Goal: Navigation & Orientation: Find specific page/section

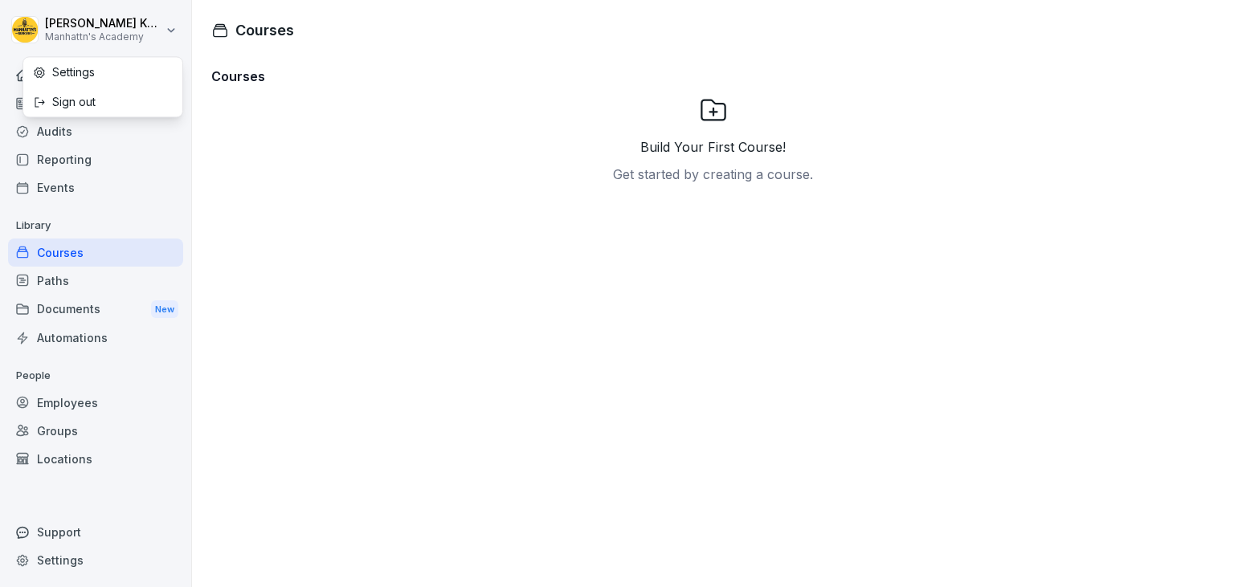
click at [159, 35] on html "[PERSON_NAME]'s Academy Home News Audits Reporting Events Library Courses Paths…" at bounding box center [617, 293] width 1234 height 587
click at [108, 99] on div "Sign out" at bounding box center [102, 102] width 159 height 30
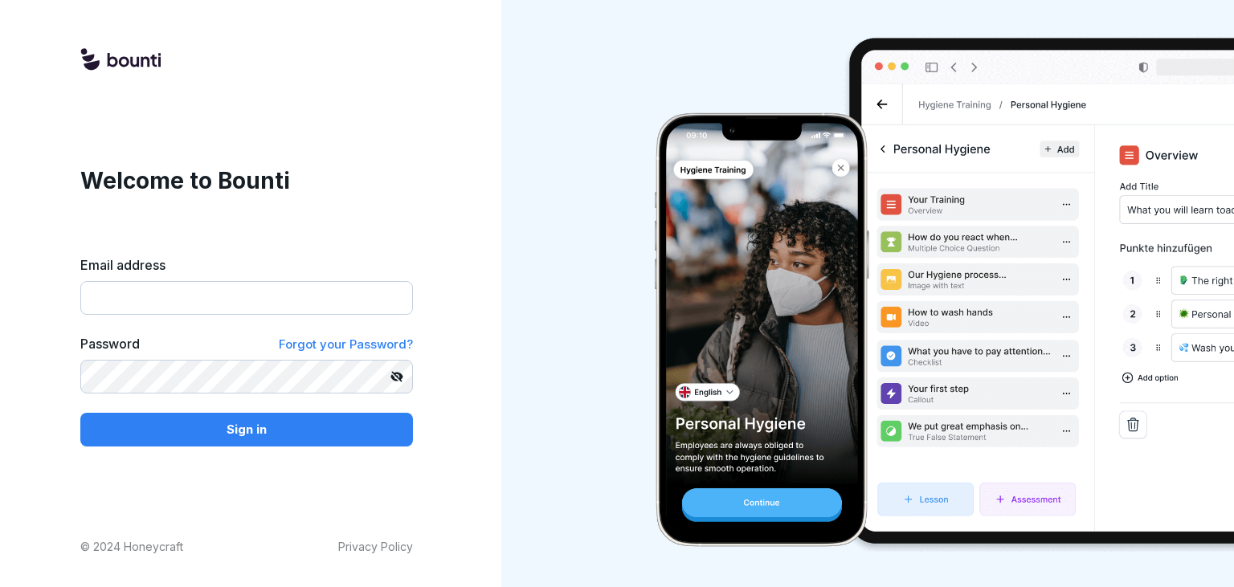
click at [198, 305] on input "Email address" at bounding box center [246, 298] width 333 height 34
type input "**********"
click at [259, 432] on p "Sign in" at bounding box center [247, 430] width 40 height 18
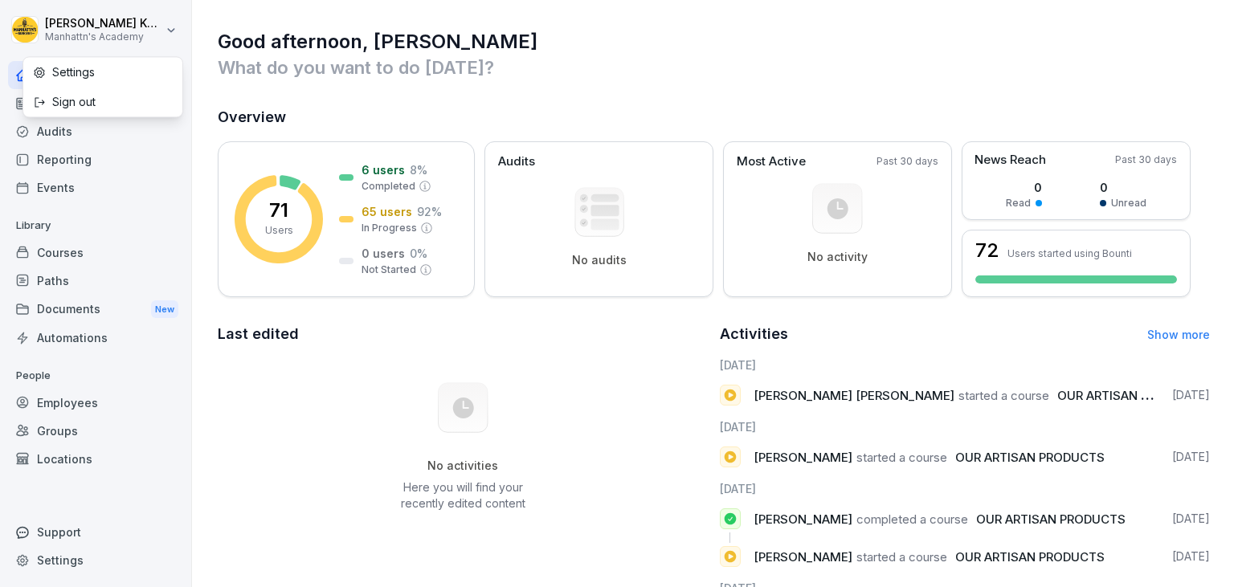
click at [169, 36] on html "Mamadou Kake Manhattn's Academy Home News Audits Reporting Events Library Cours…" at bounding box center [617, 293] width 1234 height 587
click at [199, 145] on html "Mamadou Kake Manhattn's Academy Home News Audits Reporting Events Library Cours…" at bounding box center [617, 293] width 1234 height 587
click at [157, 34] on html "Mamadou Kake Manhattn's Academy Home News Audits Reporting Events Library Cours…" at bounding box center [617, 293] width 1234 height 587
click at [204, 152] on html "Mamadou Kake Manhattn's Academy Home News Audits Reporting Events Library Cours…" at bounding box center [617, 293] width 1234 height 587
click at [81, 562] on div "Settings" at bounding box center [95, 560] width 175 height 28
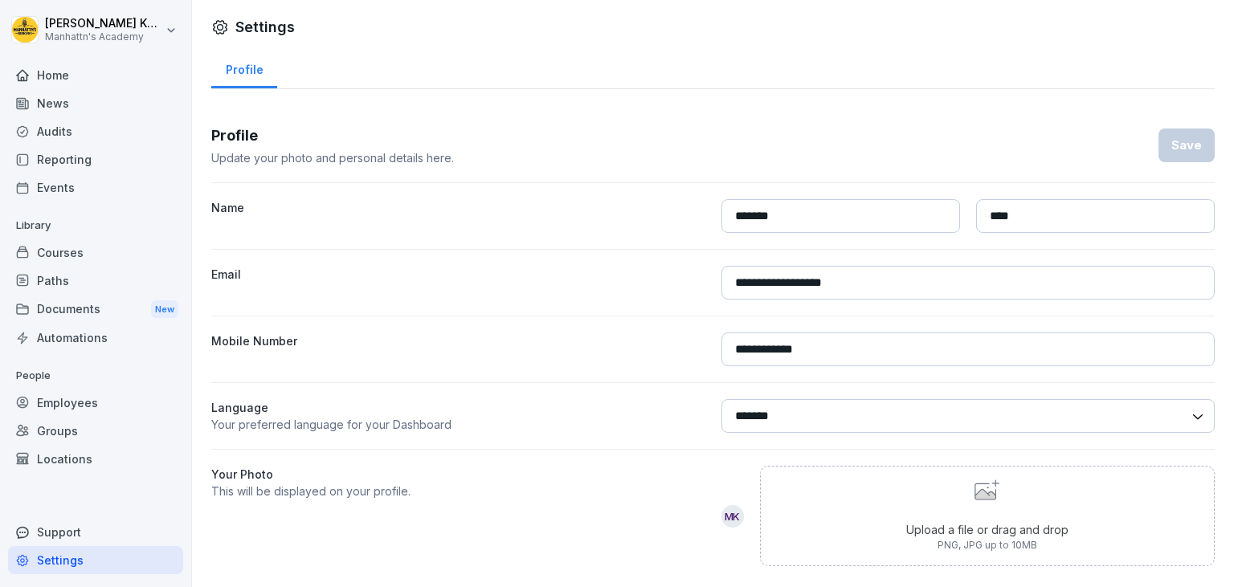
click at [88, 80] on div "Home" at bounding box center [95, 75] width 175 height 28
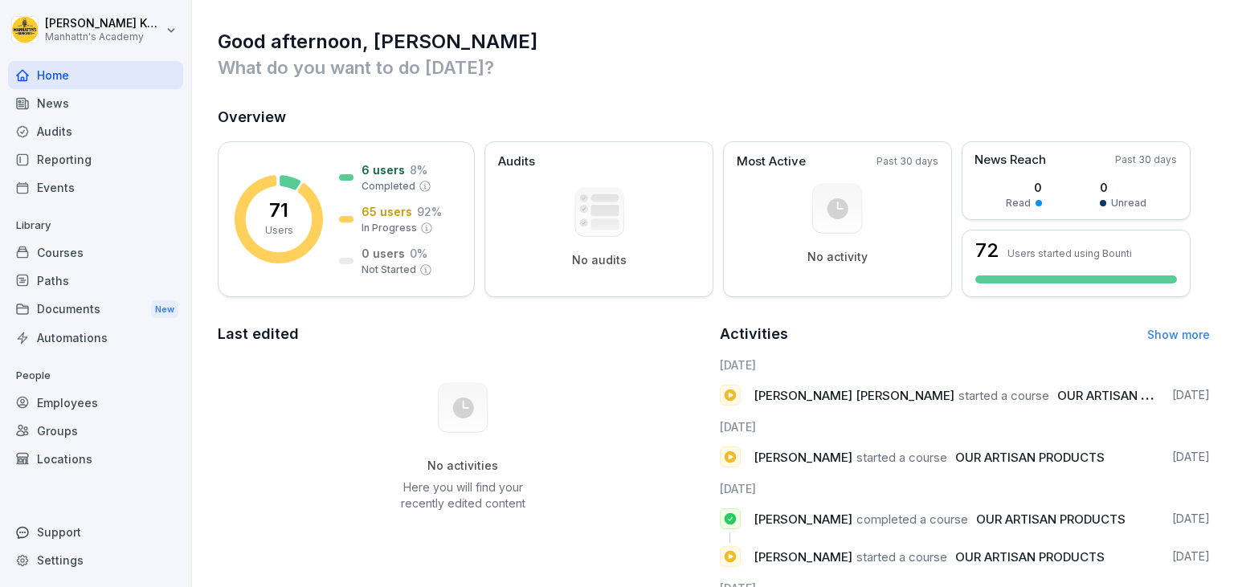
click at [1197, 43] on h1 "Good afternoon, Mamadou" at bounding box center [714, 42] width 992 height 26
click at [83, 161] on div "Reporting" at bounding box center [95, 159] width 175 height 28
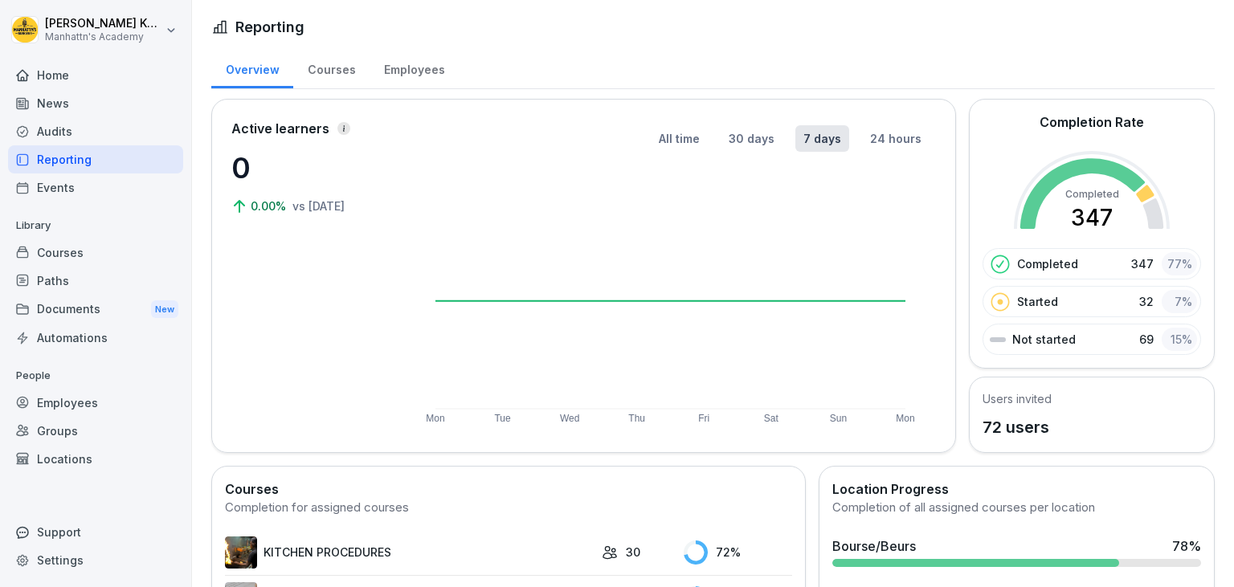
click at [91, 402] on div "Employees" at bounding box center [95, 403] width 175 height 28
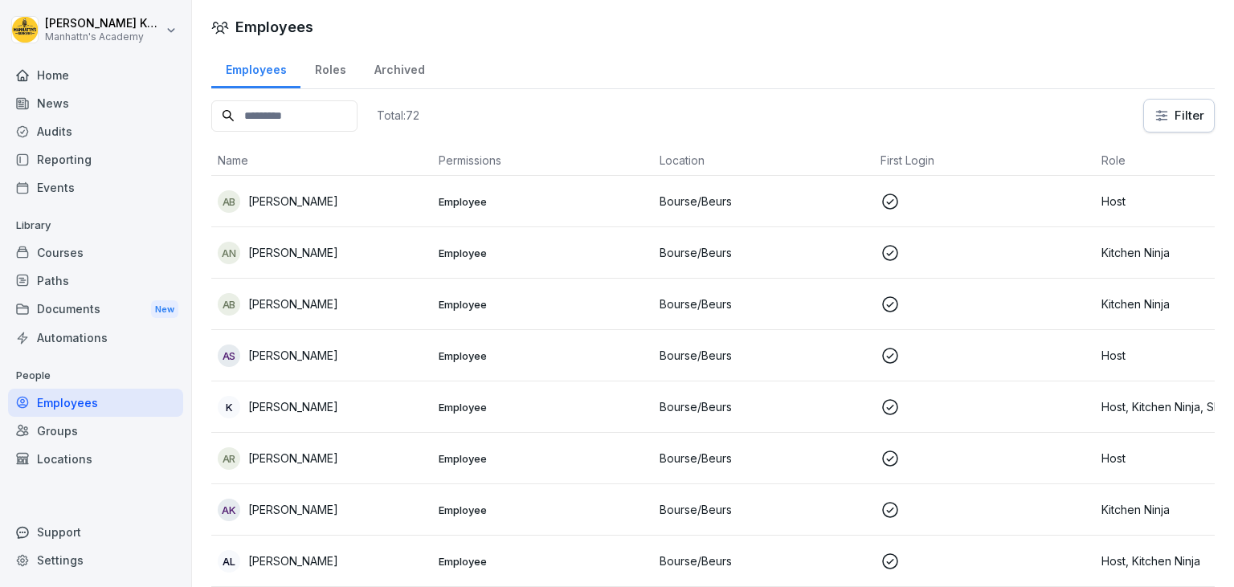
click at [66, 154] on div "Reporting" at bounding box center [95, 159] width 175 height 28
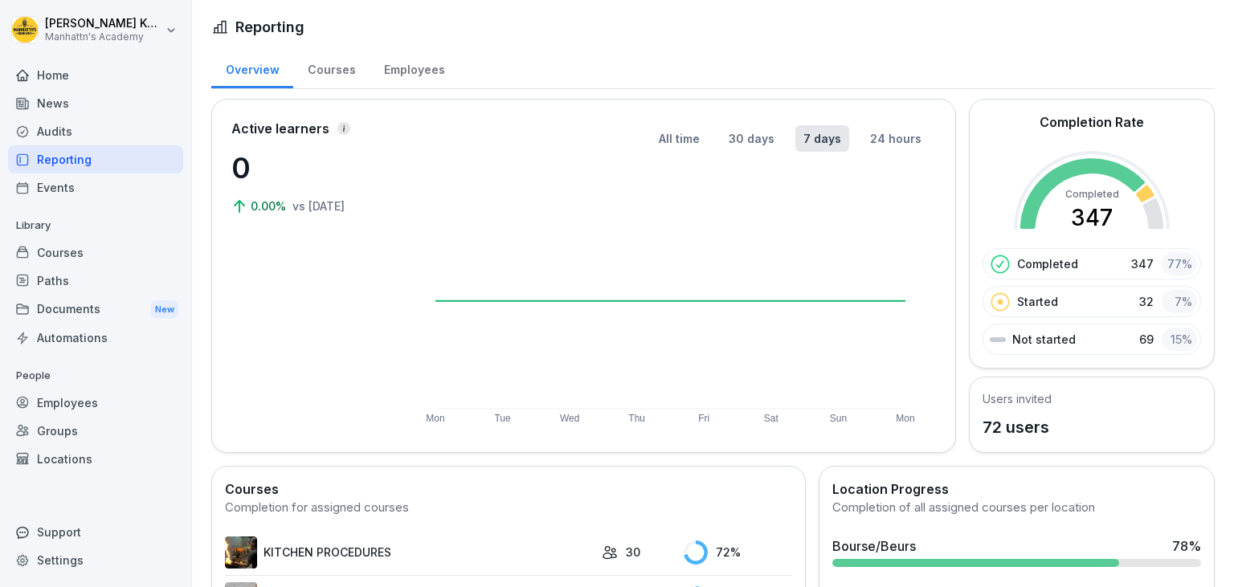
click at [69, 72] on div "Home" at bounding box center [95, 75] width 175 height 28
